Goal: Task Accomplishment & Management: Complete application form

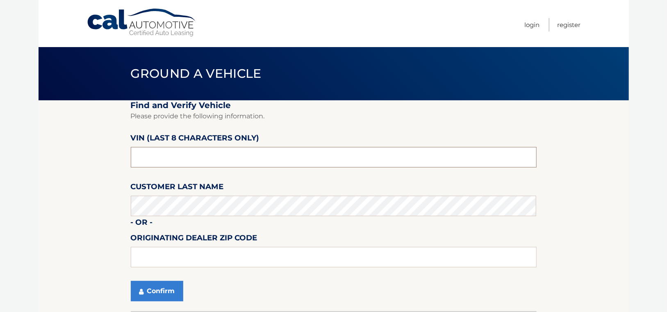
click at [161, 161] on input "text" at bounding box center [334, 157] width 406 height 20
type input "NM101730"
click at [157, 265] on input "text" at bounding box center [334, 257] width 406 height 20
type input "11563"
click at [160, 290] on button "Confirm" at bounding box center [157, 291] width 52 height 20
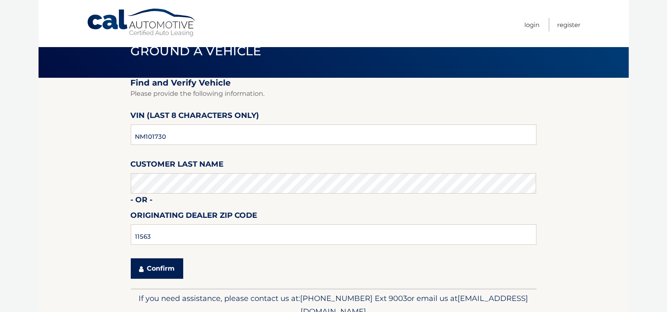
scroll to position [41, 0]
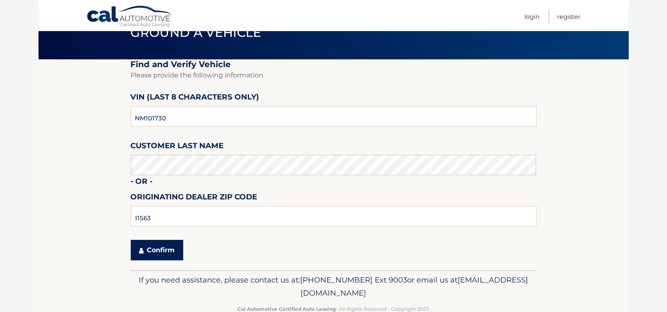
click at [163, 253] on button "Confirm" at bounding box center [157, 250] width 52 height 20
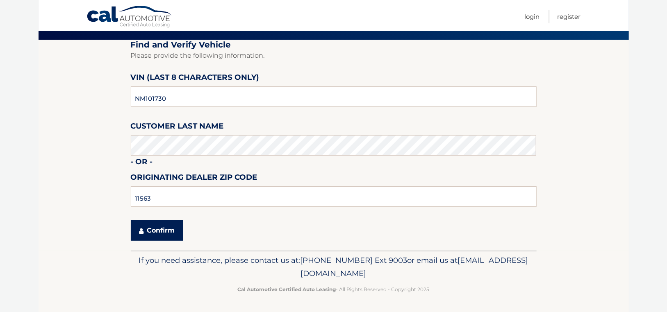
click at [163, 231] on button "Confirm" at bounding box center [157, 230] width 52 height 20
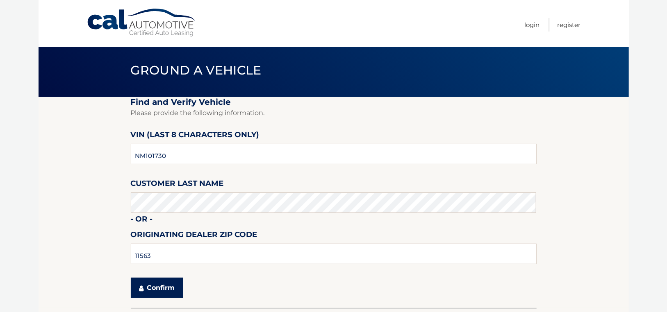
scroll to position [0, 0]
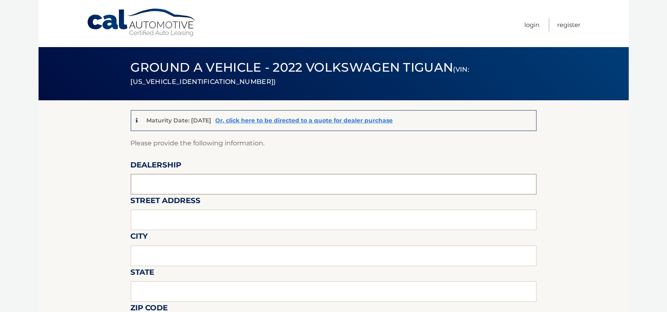
click at [191, 179] on input "text" at bounding box center [334, 184] width 406 height 20
type input "SUNRISE VOLKSWAGEN"
click at [164, 218] on input "text" at bounding box center [334, 220] width 406 height 20
type input "931 SUNRISE HWY"
type input "M"
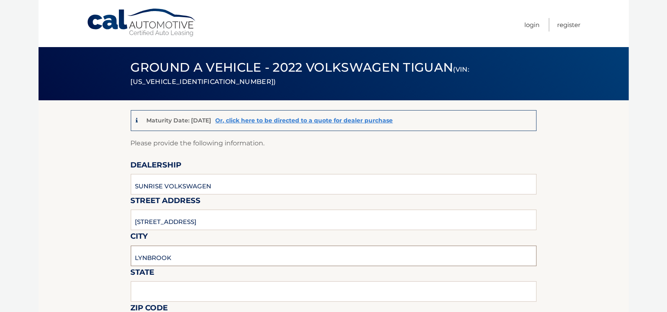
type input "LYNBROOK"
type input "NY"
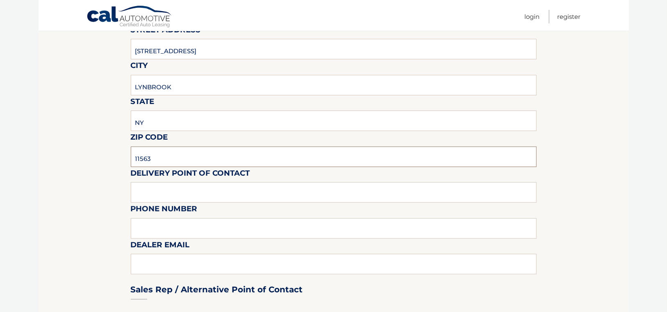
type input "11563"
type input "FAVIO PEREZ"
type input "5165965970"
type input "FGONZALEZ@SUNRISEVW.COM"
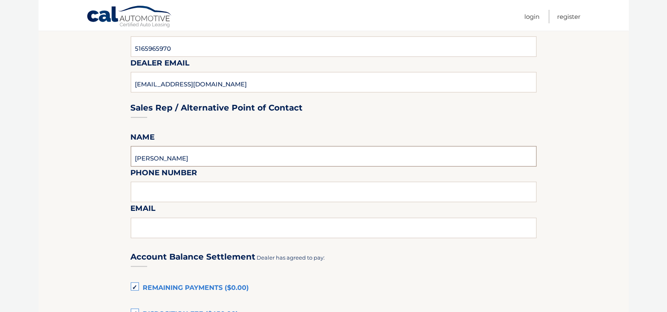
type input "FRANK GONZALEZ"
type input "5165965970"
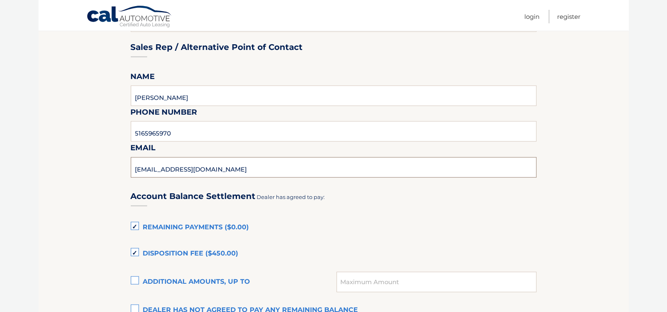
scroll to position [476, 0]
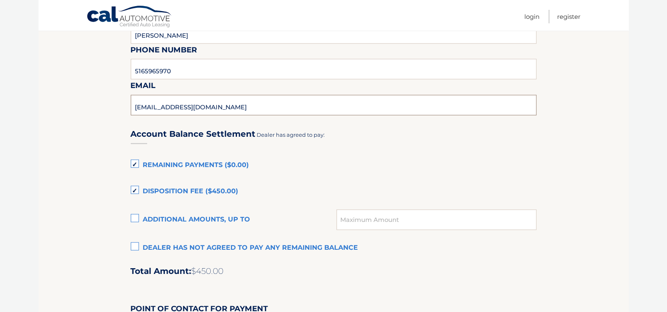
type input "FGONZALEZ@SUNRISEVW.COM"
click at [135, 167] on label "Remaining Payments ($0.00)" at bounding box center [334, 165] width 406 height 16
click at [0, 0] on input "Remaining Payments ($0.00)" at bounding box center [0, 0] width 0 height 0
click at [136, 189] on label "Disposition Fee ($450.00)" at bounding box center [334, 192] width 406 height 16
click at [0, 0] on input "Disposition Fee ($450.00)" at bounding box center [0, 0] width 0 height 0
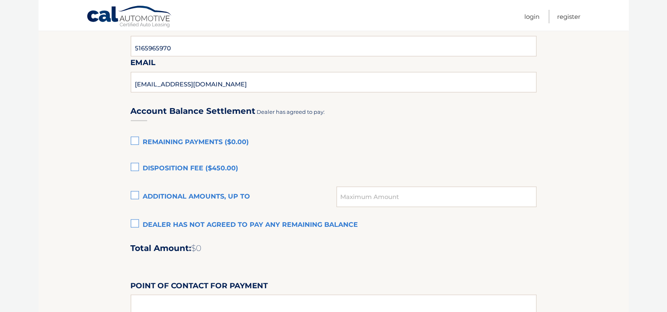
scroll to position [517, 0]
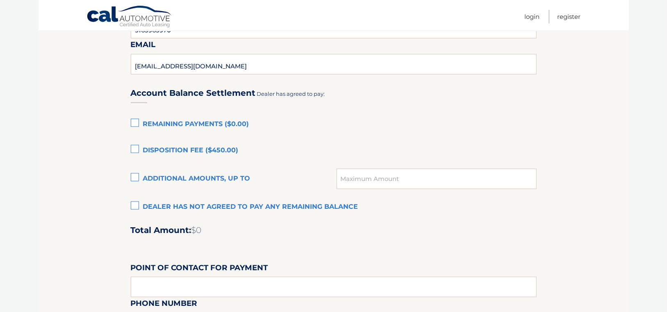
click at [134, 205] on label "Dealer has not agreed to pay any remaining balance" at bounding box center [334, 207] width 406 height 16
click at [0, 0] on input "Dealer has not agreed to pay any remaining balance" at bounding box center [0, 0] width 0 height 0
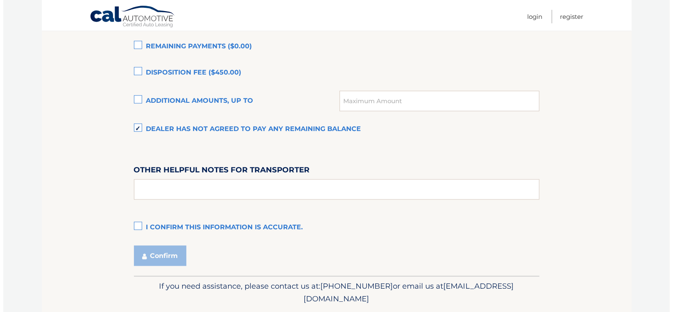
scroll to position [599, 0]
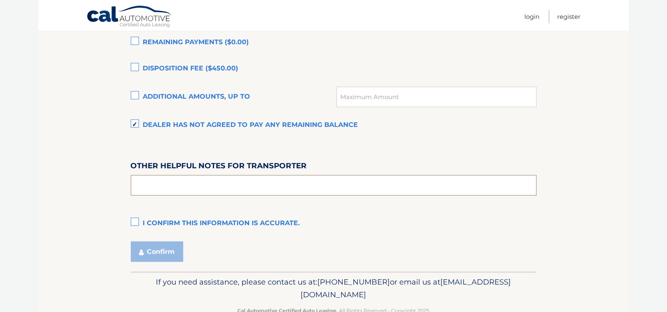
click at [160, 185] on input "text" at bounding box center [334, 185] width 406 height 20
type input "L"
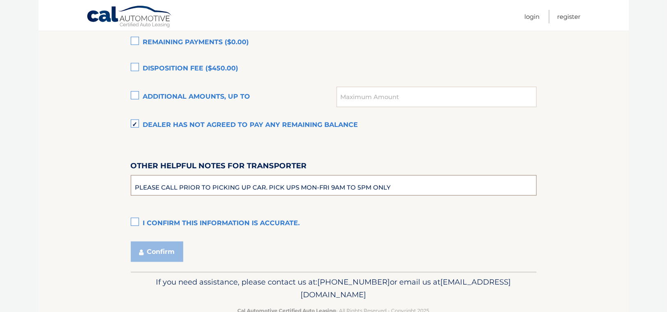
type input "PLEASE CALL PRIOR TO PICKING UP CAR. PICK UPS MON-FRI 9AM TO 5PM ONLY"
click at [132, 221] on label "I confirm this information is accurate." at bounding box center [334, 223] width 406 height 16
click at [0, 0] on input "I confirm this information is accurate." at bounding box center [0, 0] width 0 height 0
click at [159, 253] on button "Confirm" at bounding box center [157, 252] width 52 height 20
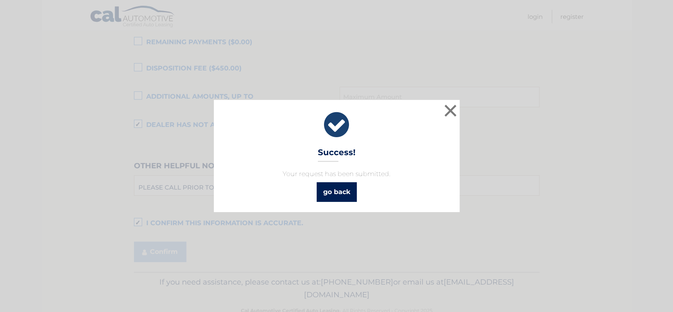
click at [338, 191] on link "go back" at bounding box center [337, 192] width 40 height 20
